Goal: Task Accomplishment & Management: Manage account settings

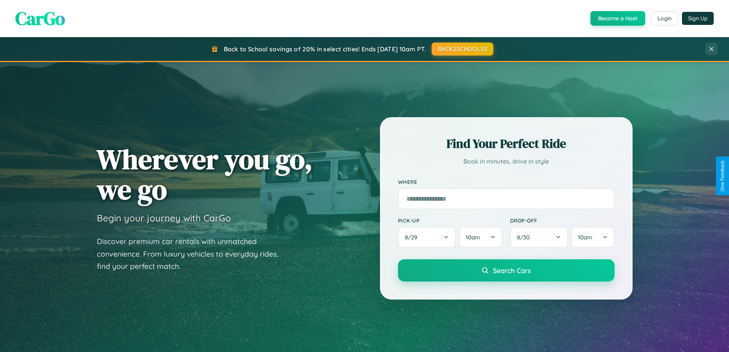
scroll to position [330, 0]
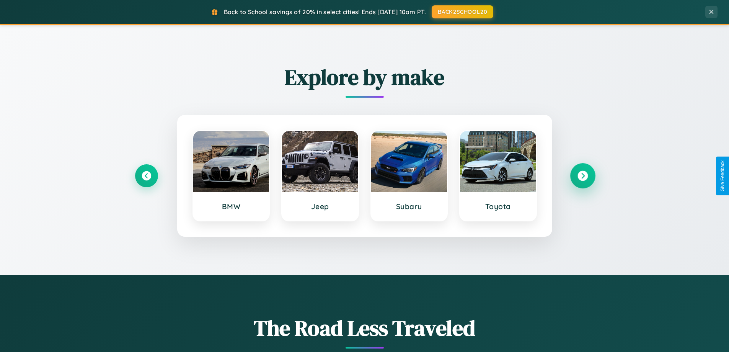
click at [583, 176] on icon at bounding box center [583, 176] width 10 height 10
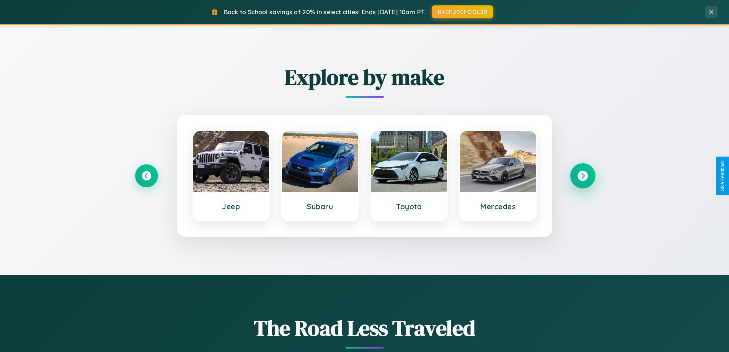
click at [583, 176] on icon at bounding box center [583, 176] width 10 height 10
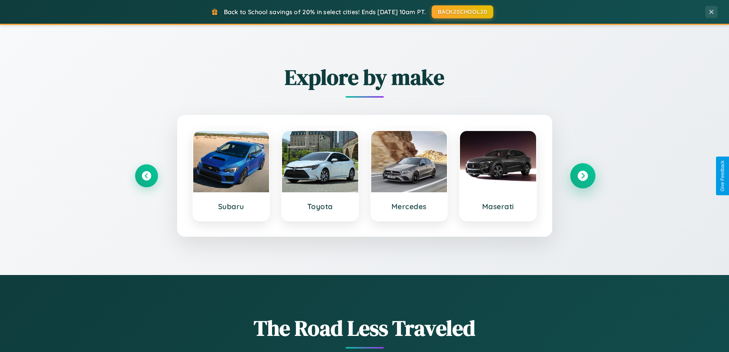
click at [583, 176] on icon at bounding box center [583, 176] width 10 height 10
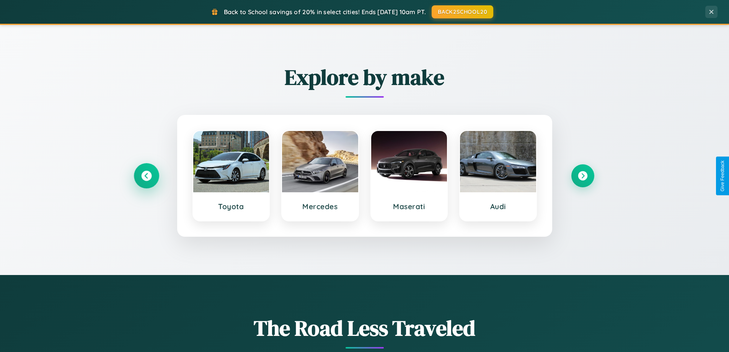
click at [146, 176] on icon at bounding box center [146, 176] width 10 height 10
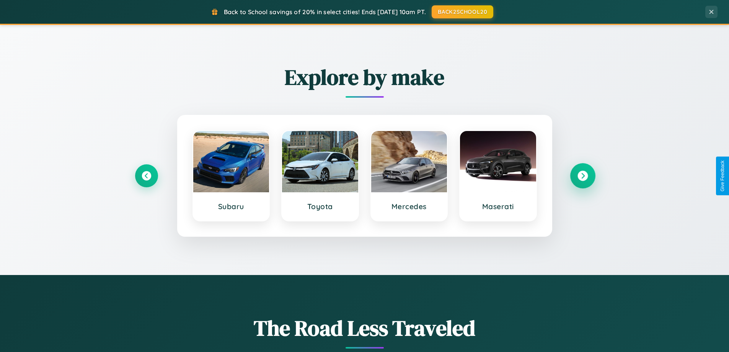
click at [583, 176] on icon at bounding box center [583, 176] width 10 height 10
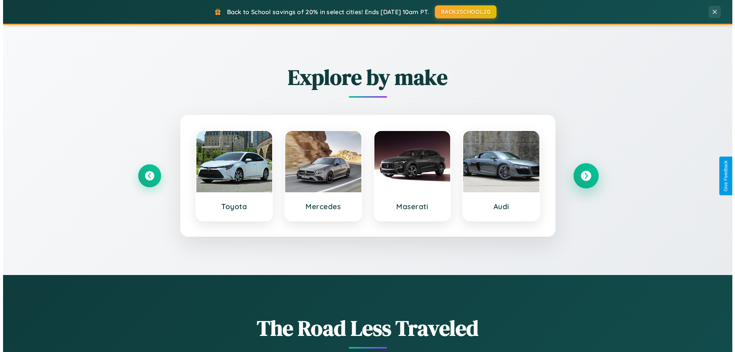
scroll to position [0, 0]
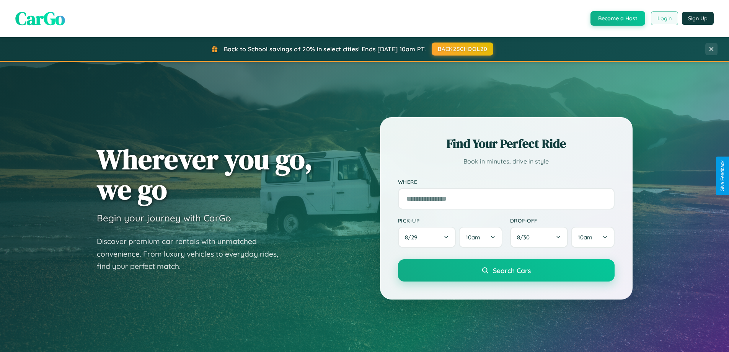
click at [664, 18] on button "Login" at bounding box center [664, 18] width 27 height 14
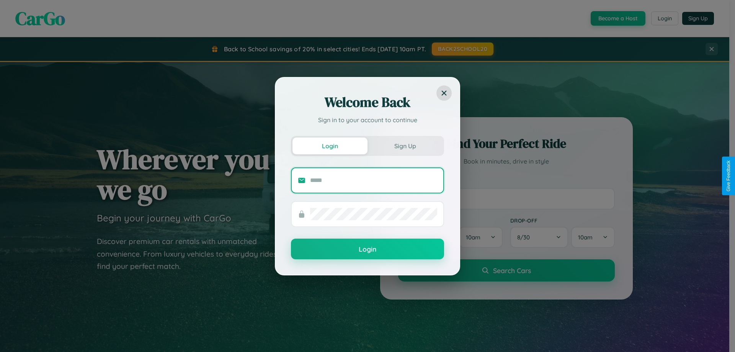
click at [374, 180] on input "text" at bounding box center [373, 180] width 127 height 12
type input "**********"
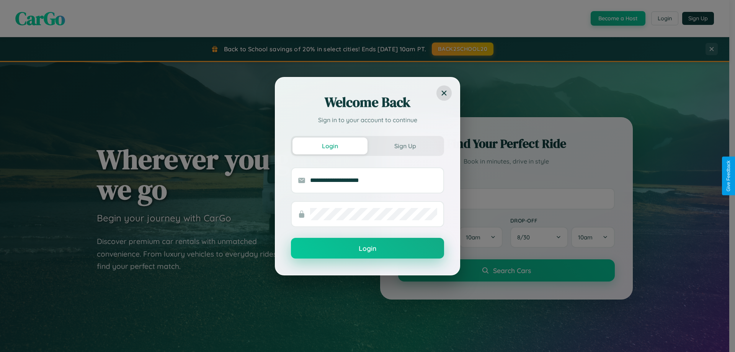
click at [368, 248] on button "Login" at bounding box center [367, 248] width 153 height 21
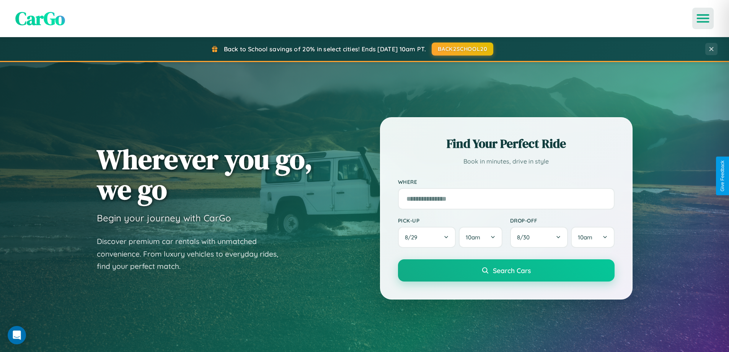
click at [703, 18] on icon "Open menu" at bounding box center [703, 18] width 11 height 7
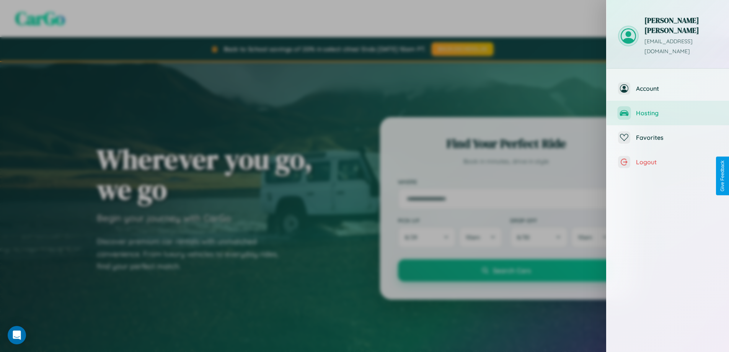
click at [668, 109] on span "Hosting" at bounding box center [677, 113] width 82 height 8
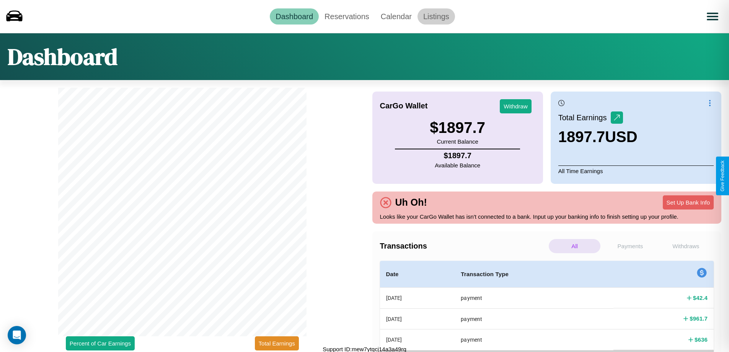
click at [436, 16] on link "Listings" at bounding box center [437, 16] width 38 height 16
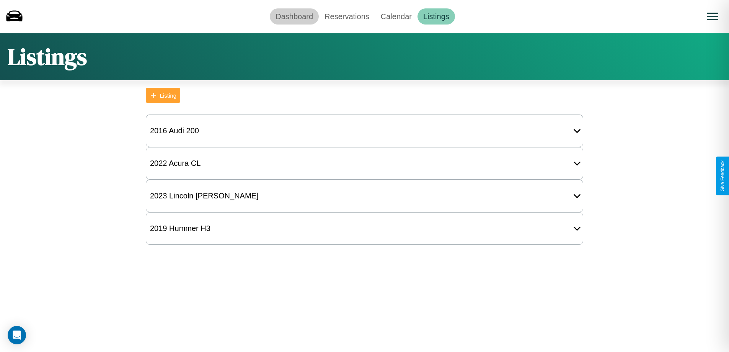
click at [294, 16] on link "Dashboard" at bounding box center [294, 16] width 49 height 16
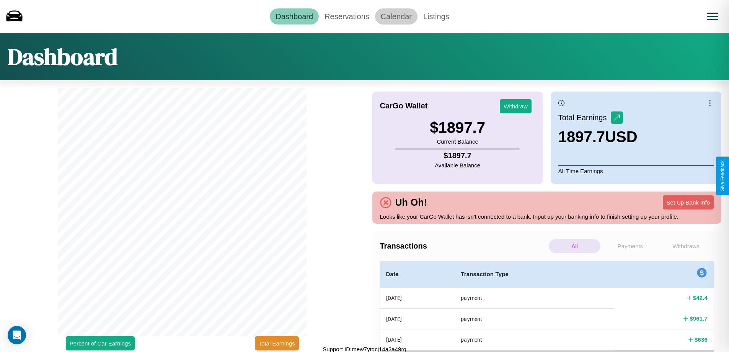
click at [396, 16] on link "Calendar" at bounding box center [396, 16] width 42 height 16
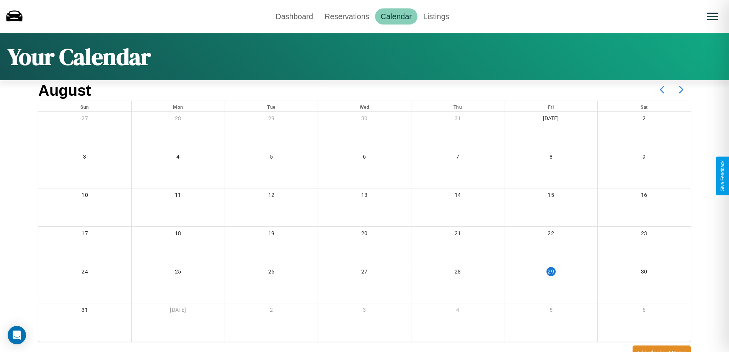
click at [681, 90] on icon at bounding box center [681, 89] width 19 height 19
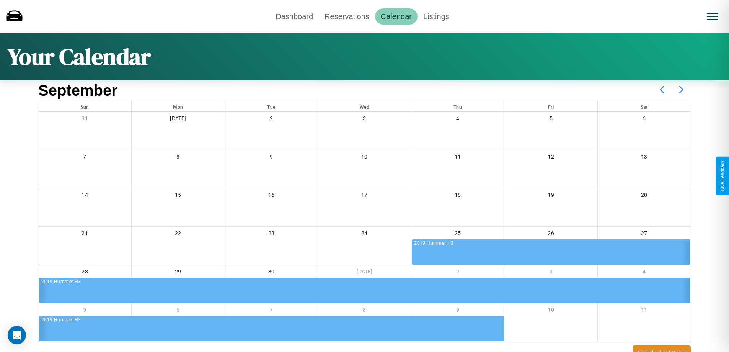
click at [681, 90] on icon at bounding box center [681, 89] width 19 height 19
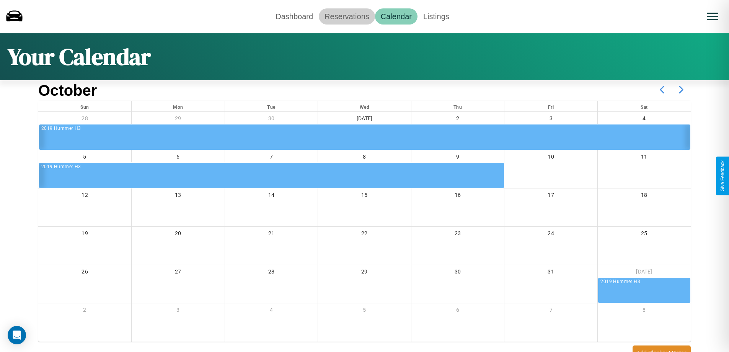
click at [347, 16] on link "Reservations" at bounding box center [347, 16] width 56 height 16
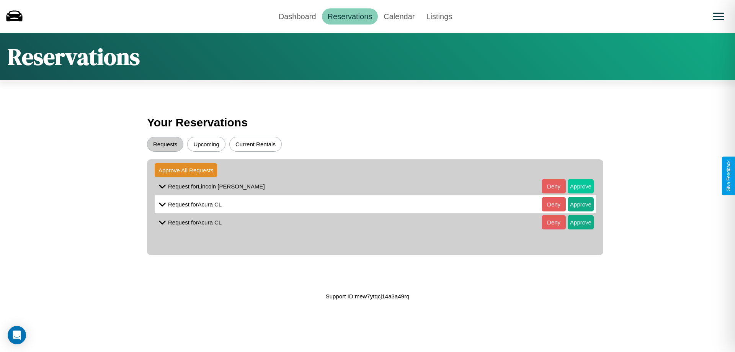
click at [575, 186] on button "Approve" at bounding box center [581, 186] width 26 height 14
